Goal: Transaction & Acquisition: Purchase product/service

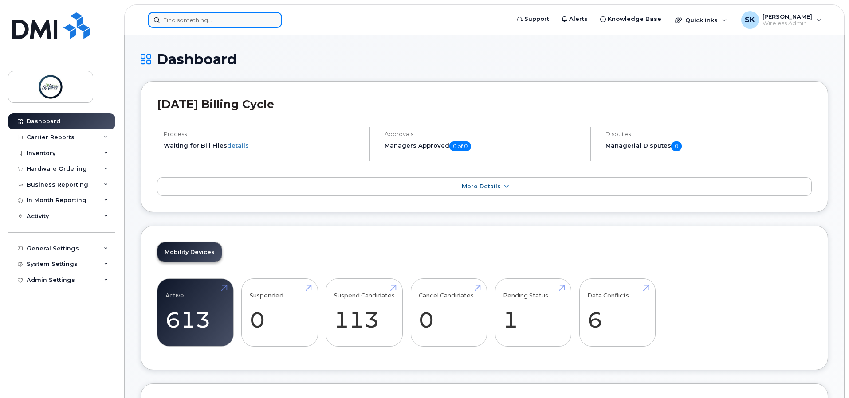
click at [193, 14] on input at bounding box center [215, 20] width 134 height 16
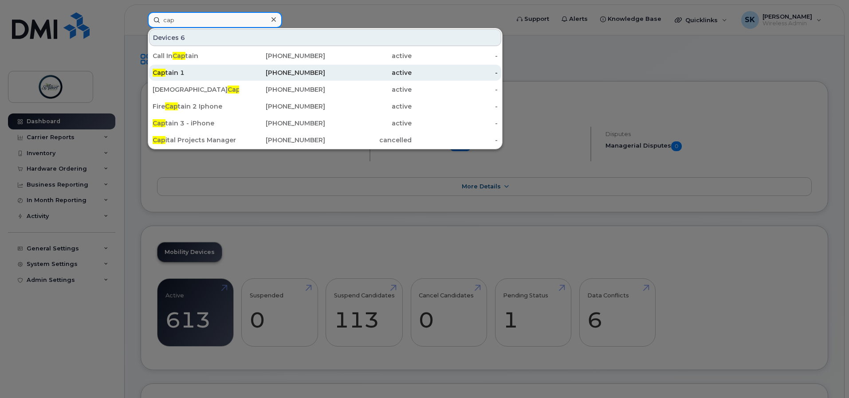
type input "cap"
click at [203, 71] on div "Cap tain 1" at bounding box center [196, 72] width 86 height 9
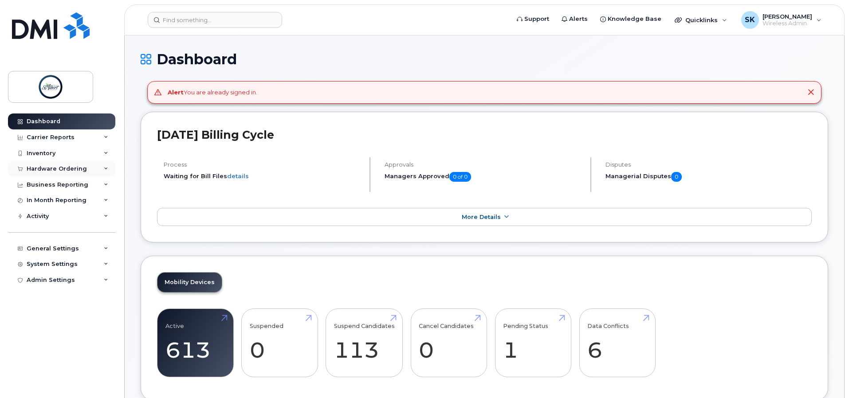
click at [70, 169] on div "Hardware Ordering" at bounding box center [57, 168] width 60 height 7
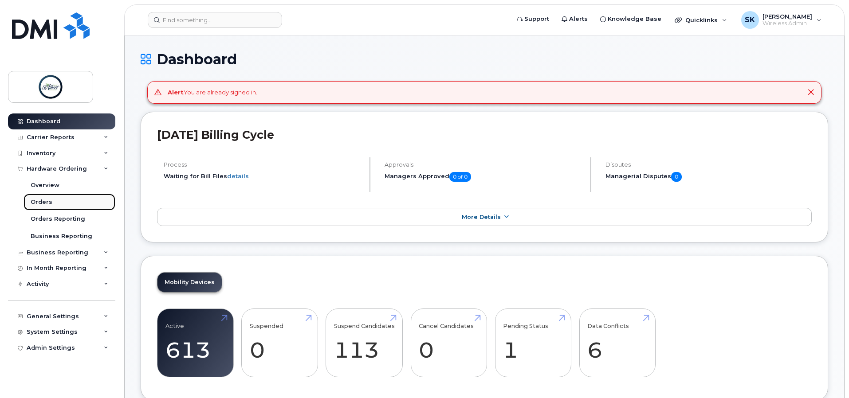
click at [44, 203] on div "Orders" at bounding box center [42, 202] width 22 height 8
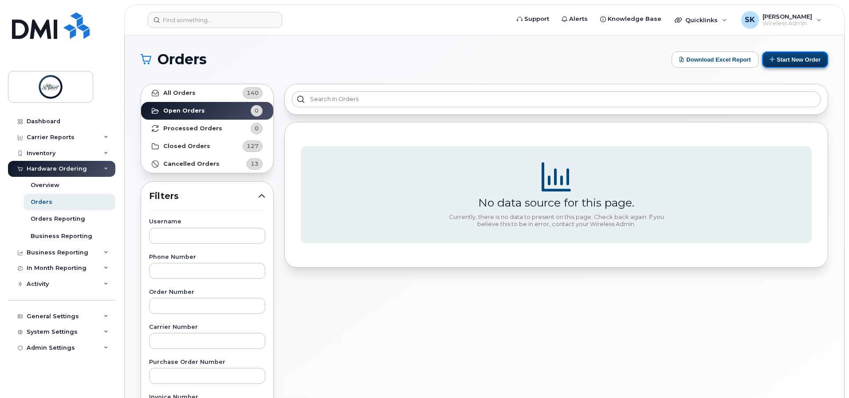
click at [789, 60] on button "Start New Order" at bounding box center [795, 59] width 66 height 16
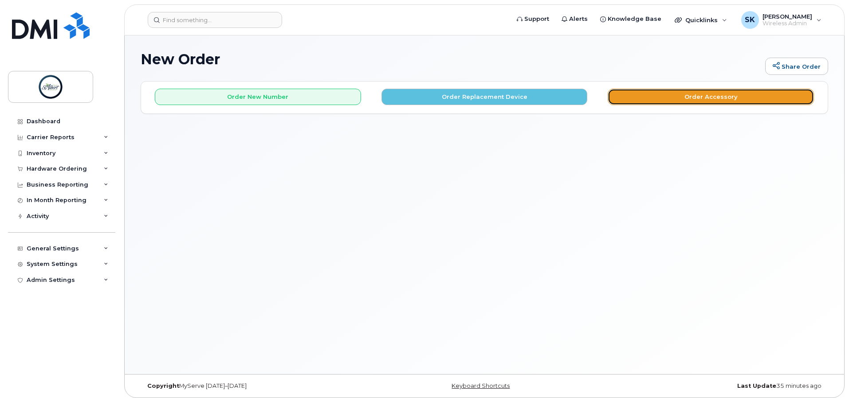
click at [710, 92] on button "Order Accessory" at bounding box center [710, 97] width 206 height 16
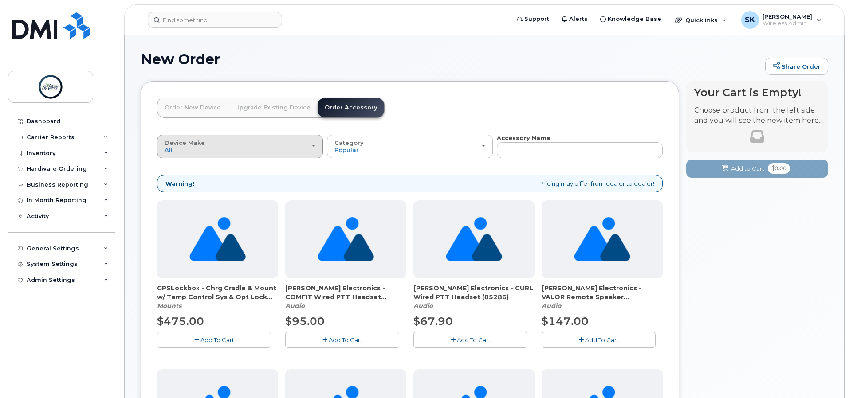
click at [247, 150] on div "Device Make All Android Cell Phone HUB iPhone Tablet" at bounding box center [240, 147] width 151 height 14
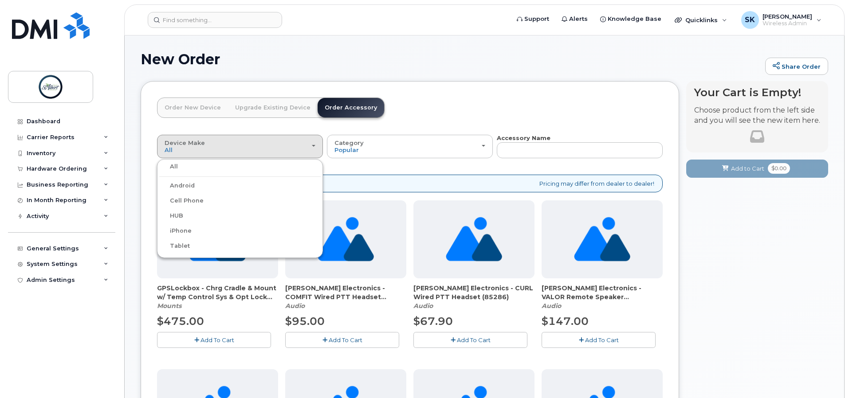
click at [193, 229] on div "iPhone" at bounding box center [239, 231] width 161 height 11
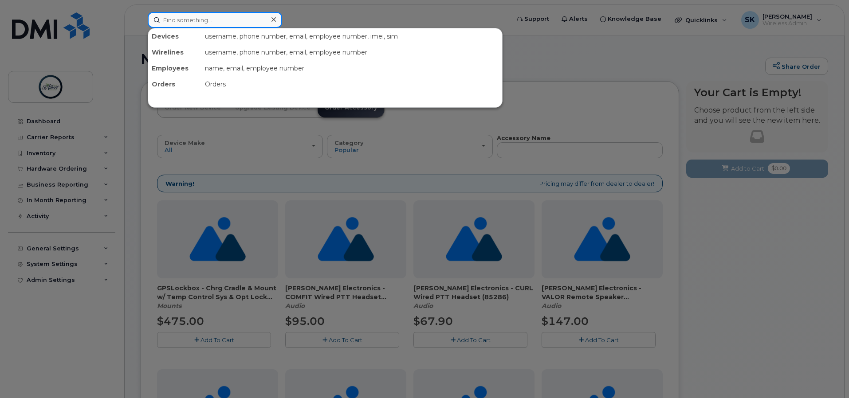
click at [236, 22] on input at bounding box center [215, 20] width 134 height 16
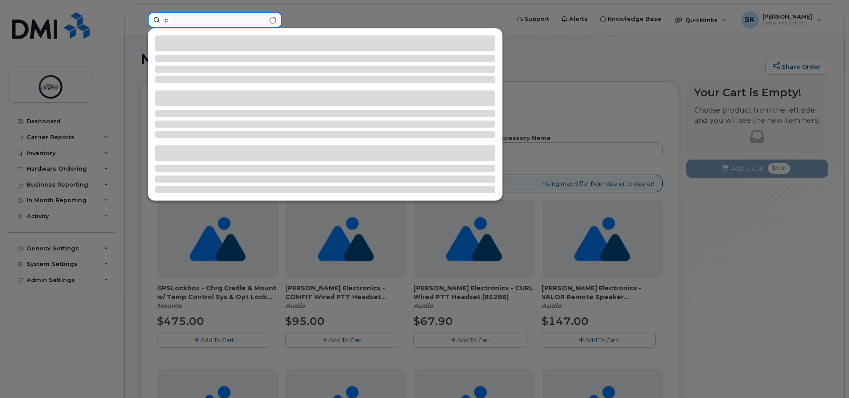
type input "i"
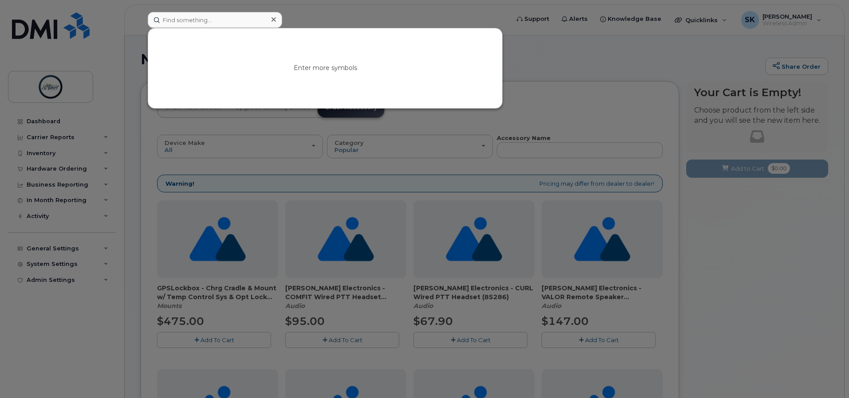
click at [589, 88] on div at bounding box center [424, 199] width 849 height 398
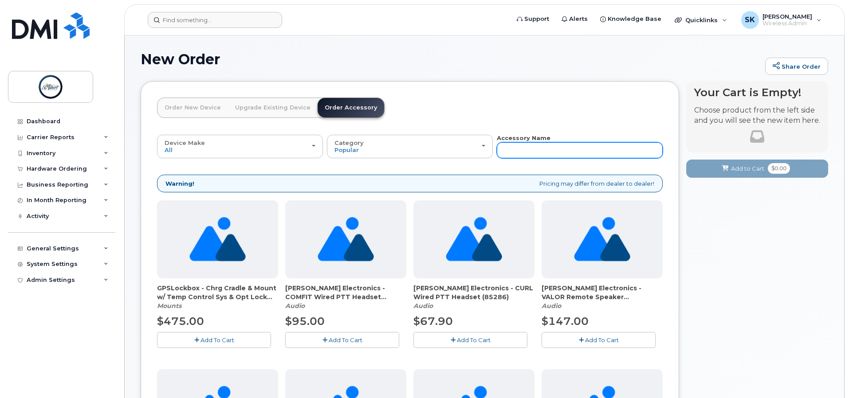
click at [530, 151] on input "text" at bounding box center [580, 150] width 166 height 16
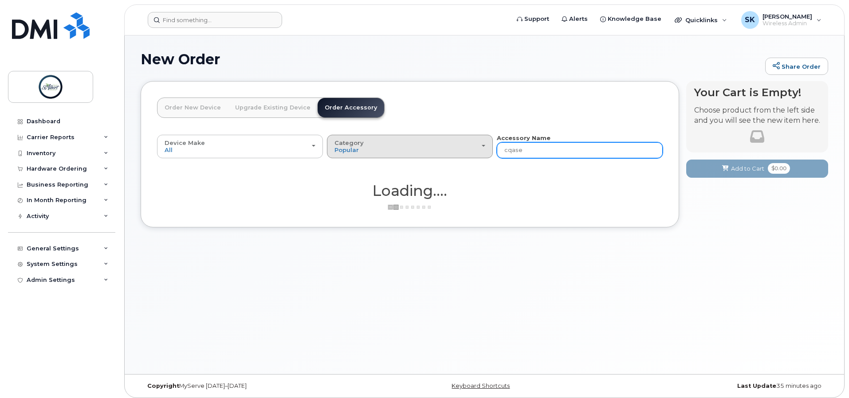
drag, startPoint x: 530, startPoint y: 151, endPoint x: 489, endPoint y: 150, distance: 41.3
click at [490, 150] on div "Device Make All Android Cell Phone HUB iPhone Tablet All Android Cell Phone HUB…" at bounding box center [410, 146] width 506 height 24
type input "case"
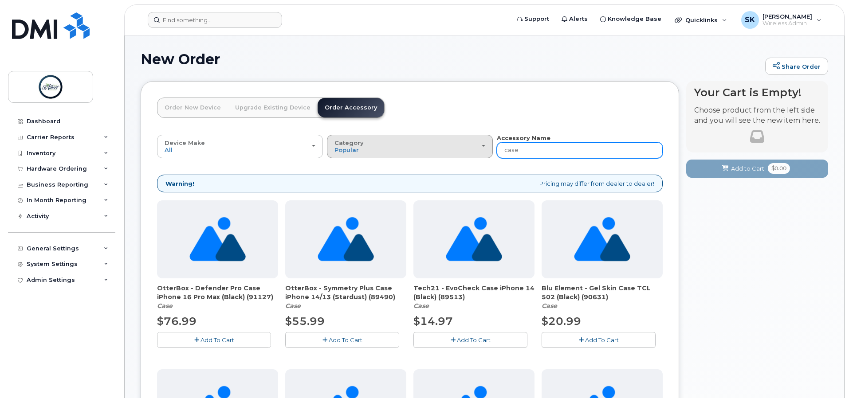
drag, startPoint x: 533, startPoint y: 151, endPoint x: 447, endPoint y: 154, distance: 86.1
click at [448, 154] on div "Device Make All Android Cell Phone HUB iPhone Tablet All Android Cell Phone HUB…" at bounding box center [410, 146] width 506 height 24
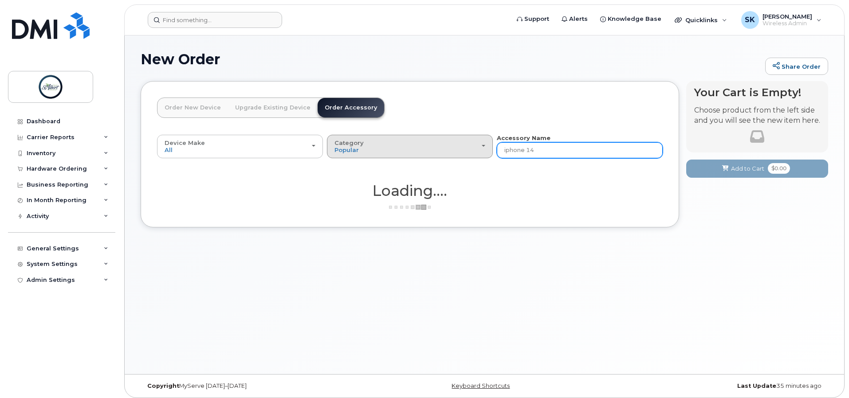
type input "iphone 14"
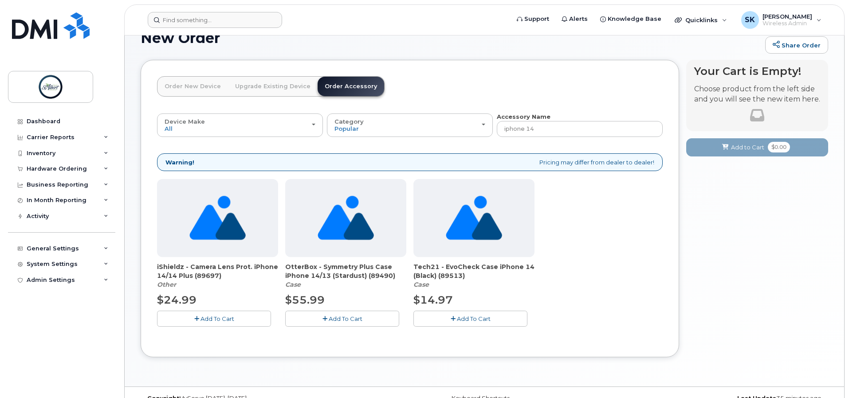
scroll to position [38, 0]
